Goal: Contribute content

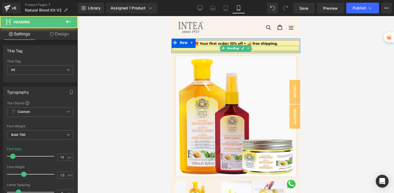
click at [256, 47] on div "Use code: RUBIA10. Heading" at bounding box center [236, 48] width 126 height 5
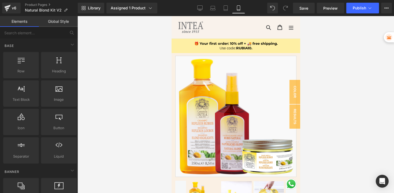
click at [323, 57] on div at bounding box center [235, 104] width 316 height 177
click at [356, 6] on span "Publish" at bounding box center [359, 8] width 13 height 4
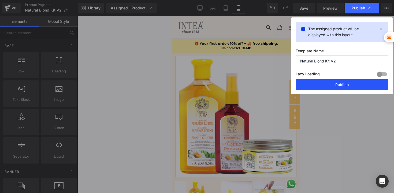
click at [313, 87] on button "Publish" at bounding box center [342, 84] width 93 height 11
